Goal: Book appointment/travel/reservation

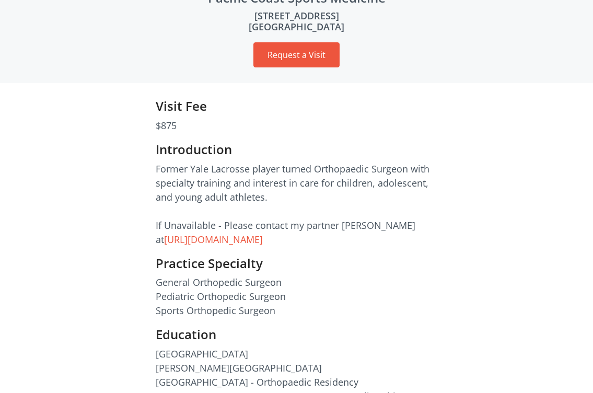
scroll to position [69, 0]
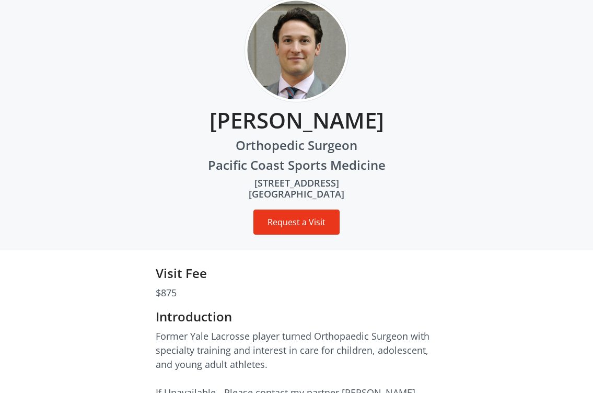
click at [314, 217] on button "Request a Visit" at bounding box center [296, 221] width 86 height 25
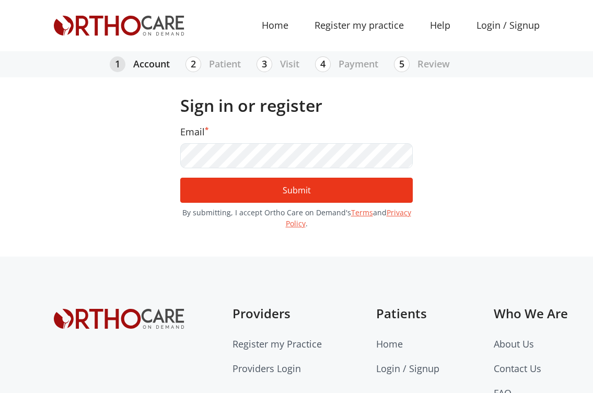
click at [299, 193] on button "Submit" at bounding box center [296, 190] width 232 height 25
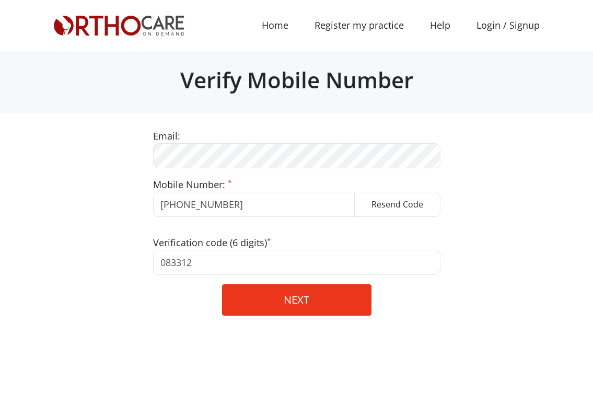
type input "083312"
click at [300, 303] on button "NEXT" at bounding box center [296, 299] width 149 height 31
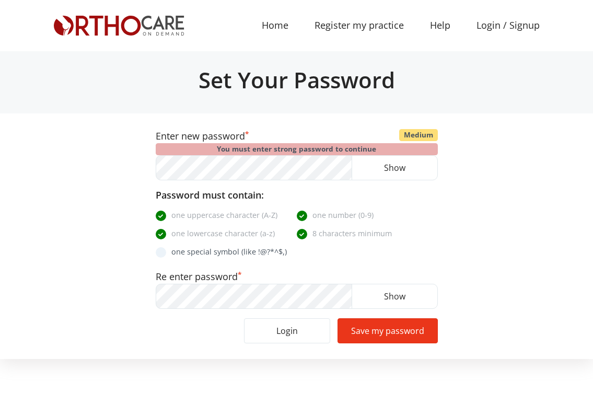
click at [393, 327] on button "Save my password" at bounding box center [387, 330] width 100 height 25
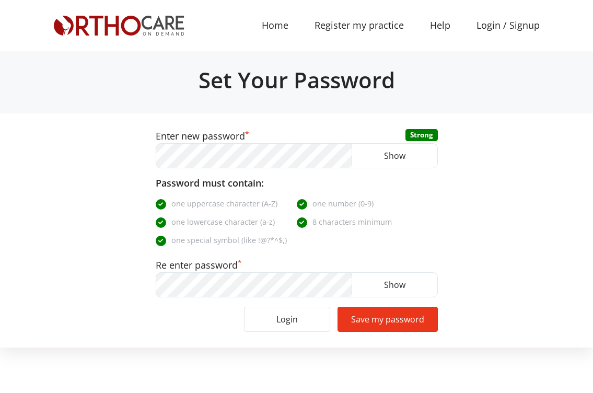
click at [387, 323] on button "Save my password" at bounding box center [387, 318] width 100 height 25
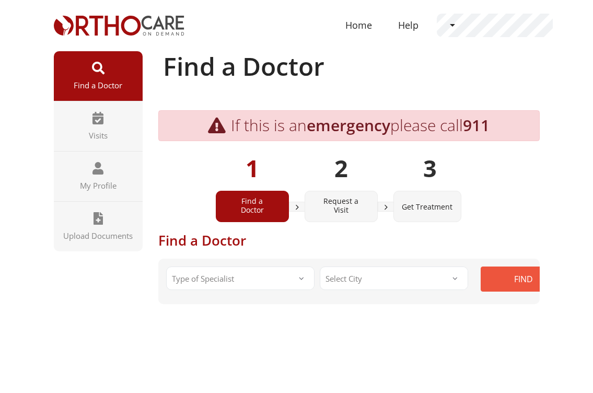
click at [245, 290] on div "Type of Specialist Type of Specialist General Orthopedic Surgeon Orthopedic Han…" at bounding box center [240, 280] width 154 height 28
click at [245, 279] on span "Type of Specialist" at bounding box center [240, 277] width 148 height 23
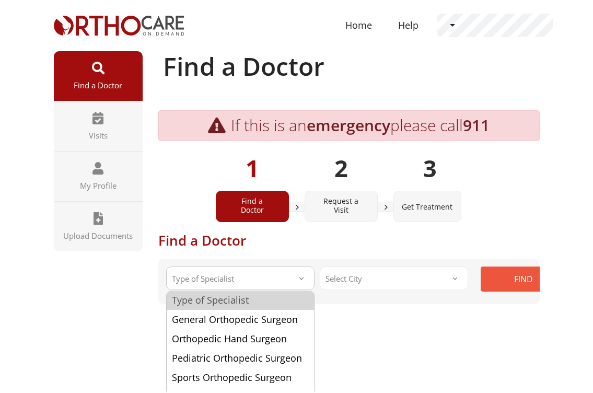
select select "3"
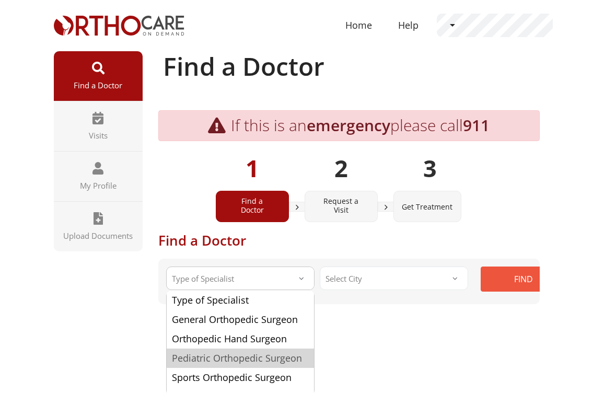
click at [253, 349] on link "Pediatric Orthopedic Surgeon" at bounding box center [240, 357] width 147 height 19
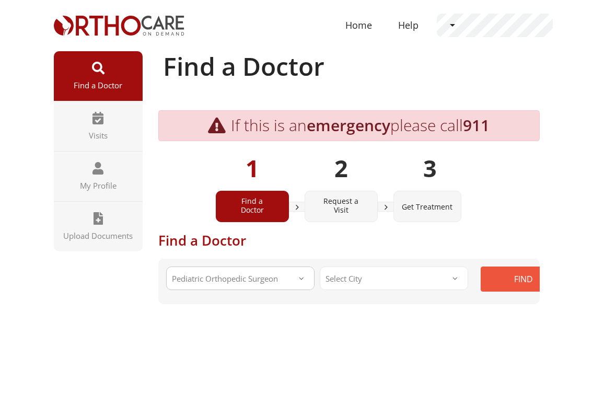
click at [377, 274] on span "Select City" at bounding box center [394, 277] width 148 height 23
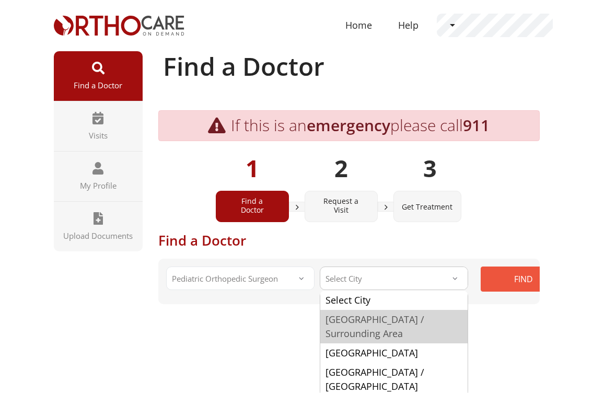
click at [376, 330] on link "Los Angeles / Surrounding Area" at bounding box center [393, 326] width 147 height 33
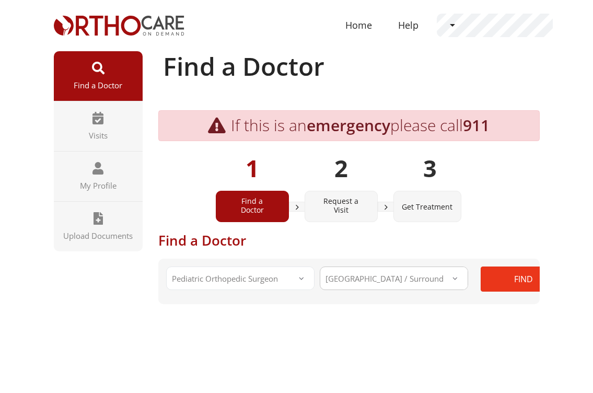
select select "Los Angeles"
click at [524, 280] on button "FIND" at bounding box center [523, 278] width 86 height 25
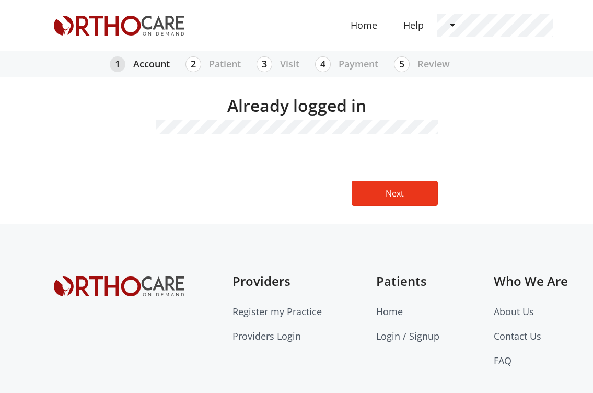
click at [408, 190] on link "Next" at bounding box center [394, 193] width 86 height 25
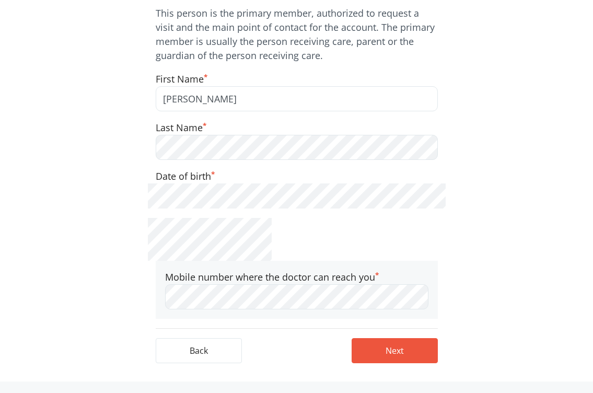
scroll to position [167, 0]
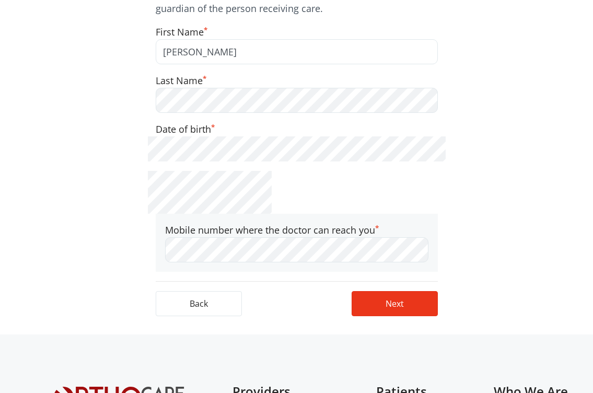
click at [395, 305] on button "Next" at bounding box center [394, 303] width 86 height 25
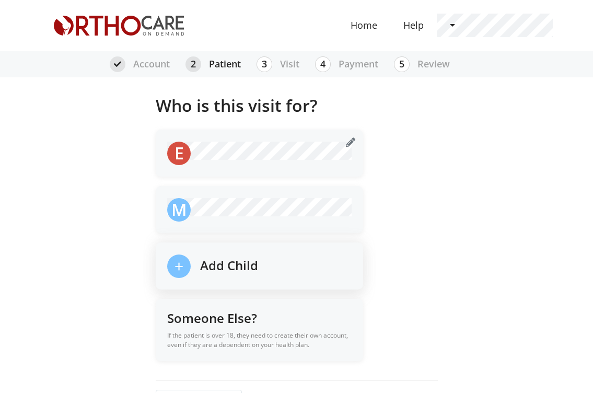
click at [182, 263] on span "+" at bounding box center [178, 265] width 9 height 21
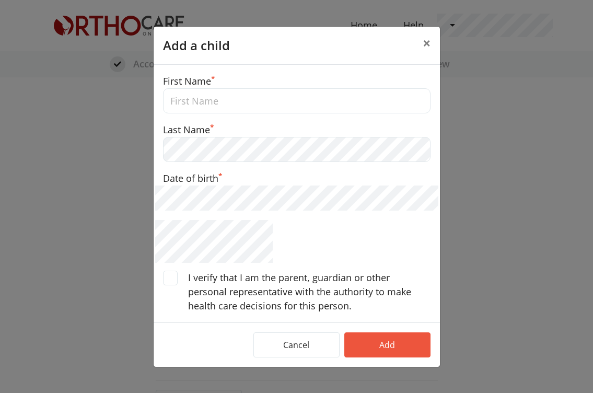
click at [224, 97] on input "text" at bounding box center [296, 100] width 267 height 25
type input "[PERSON_NAME]"
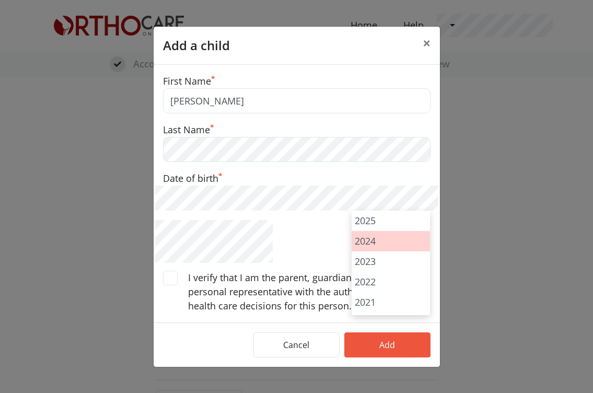
scroll to position [238, 0]
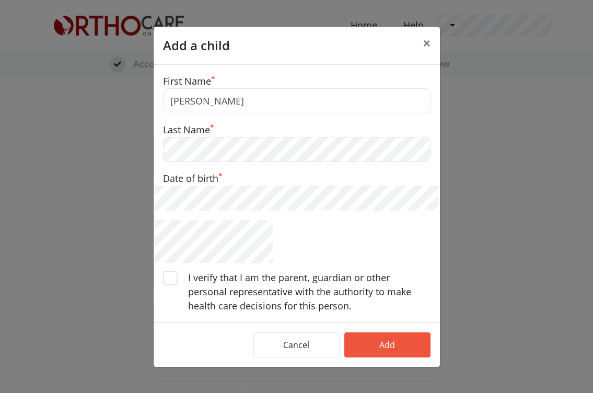
click at [170, 280] on span at bounding box center [170, 277] width 15 height 15
click at [0, 0] on input "I verify that I am the parent, guardian or other personal representative with t…" at bounding box center [0, 0] width 0 height 0
click at [393, 346] on button "Add" at bounding box center [387, 344] width 86 height 25
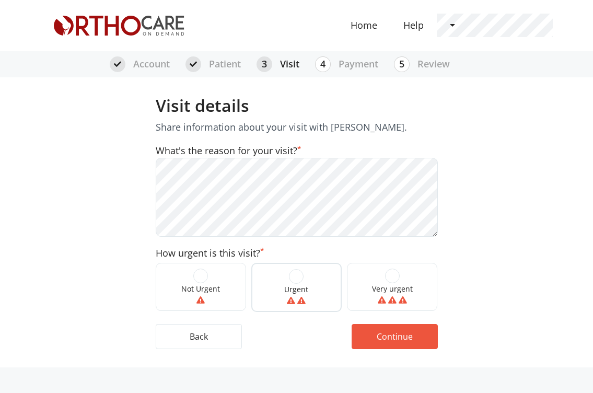
click at [300, 276] on span at bounding box center [296, 276] width 15 height 15
click at [0, 0] on input "Urgent" at bounding box center [0, 0] width 0 height 0
click at [392, 331] on button "Continue" at bounding box center [394, 335] width 86 height 25
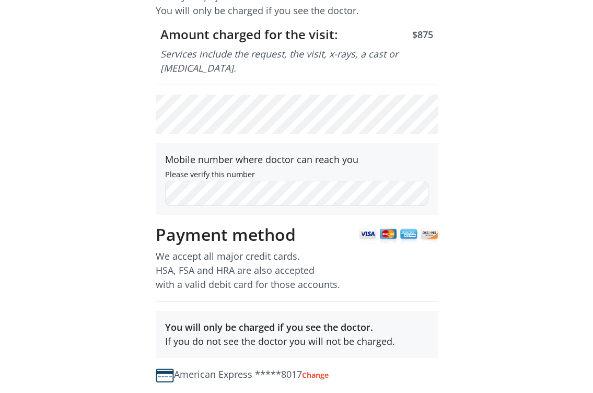
scroll to position [243, 0]
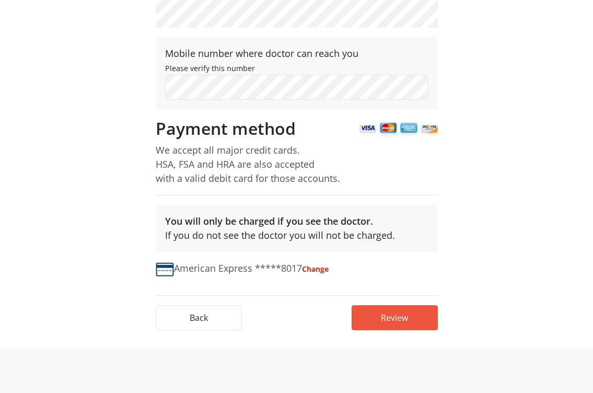
click at [328, 264] on strong "Change" at bounding box center [315, 269] width 27 height 10
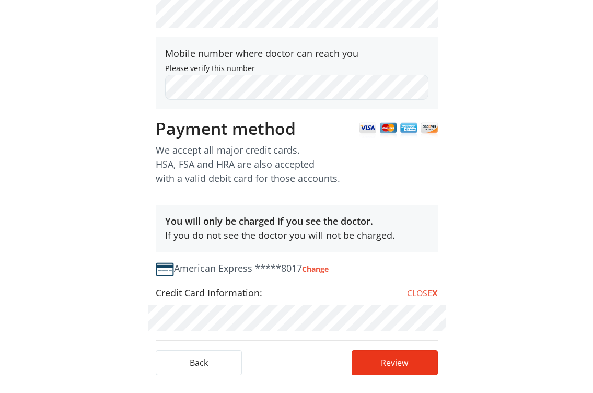
click at [386, 355] on button "Review" at bounding box center [394, 362] width 86 height 25
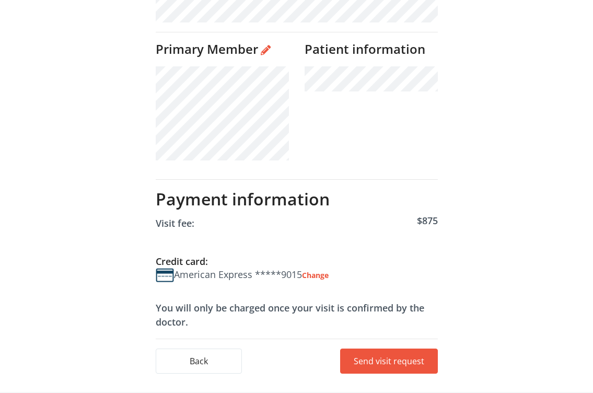
scroll to position [466, 0]
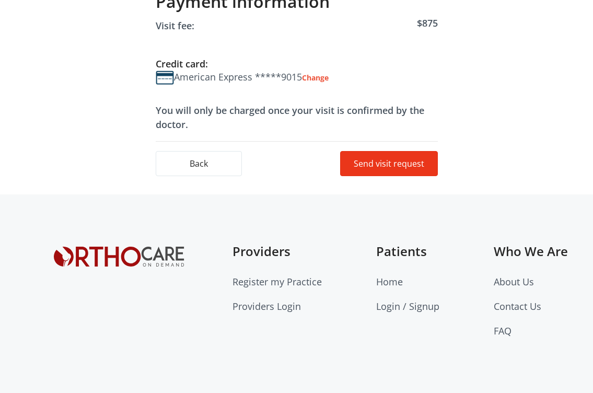
click at [382, 164] on button "Send visit request" at bounding box center [389, 163] width 98 height 25
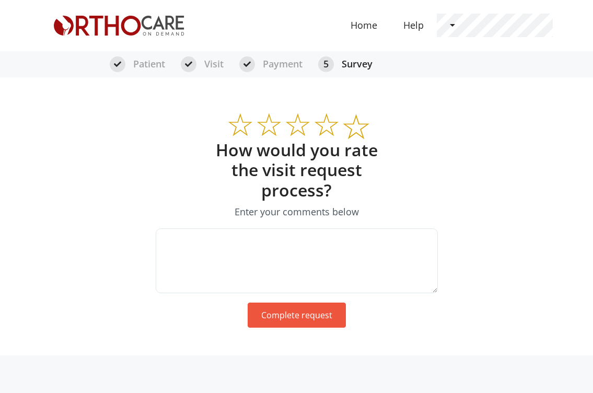
click at [357, 126] on label at bounding box center [349, 120] width 16 height 40
click at [0, 0] on input "radio" at bounding box center [0, 0] width 0 height 0
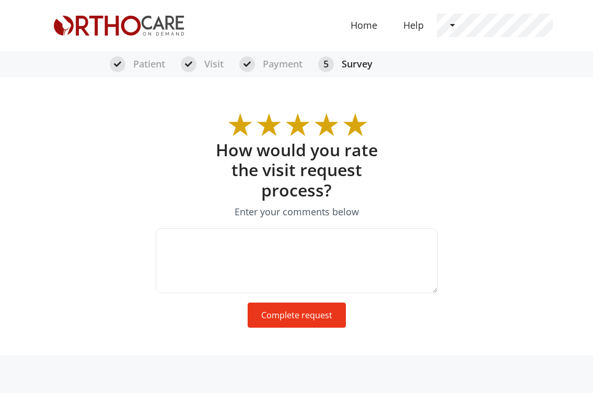
click at [291, 314] on button "Complete request" at bounding box center [296, 314] width 98 height 25
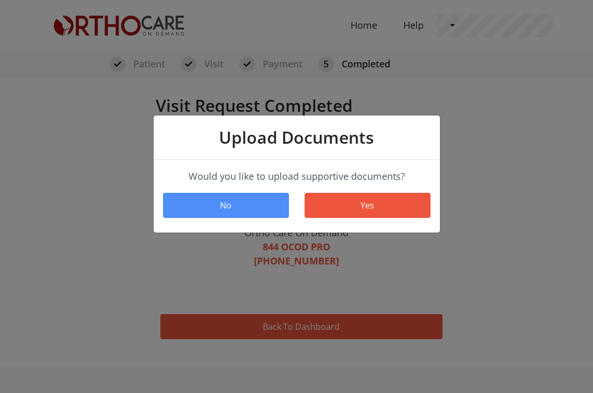
click at [249, 208] on button "No" at bounding box center [226, 205] width 126 height 25
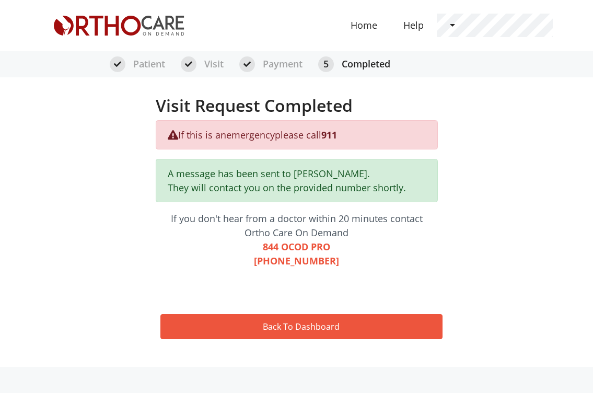
scroll to position [206, 0]
